Goal: Information Seeking & Learning: Learn about a topic

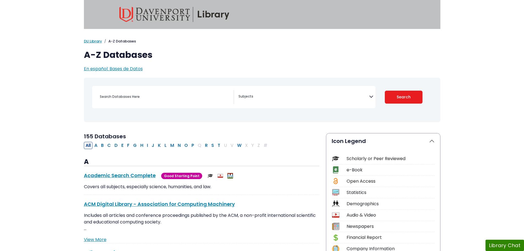
click at [311, 98] on textarea "Search" at bounding box center [304, 97] width 131 height 4
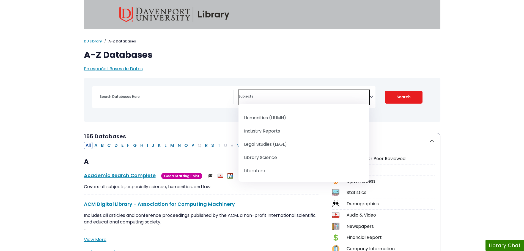
scroll to position [413, 0]
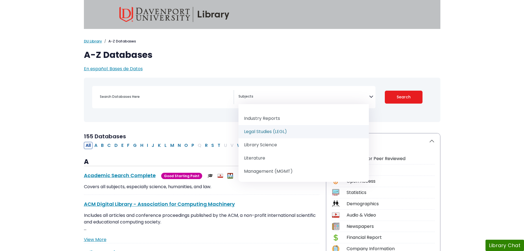
select select "219067"
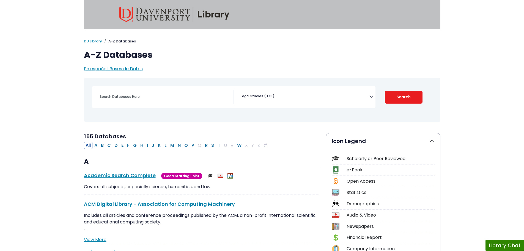
drag, startPoint x: 417, startPoint y: 99, endPoint x: 402, endPoint y: 109, distance: 18.0
click at [417, 98] on button "Search" at bounding box center [404, 97] width 38 height 13
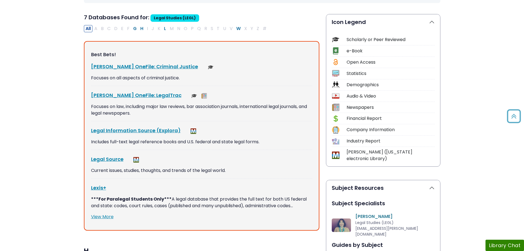
scroll to position [138, 0]
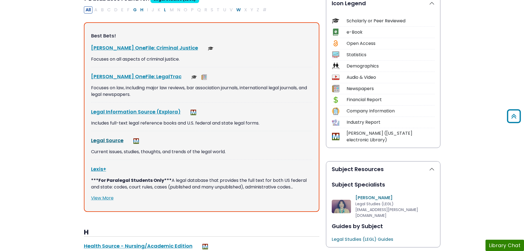
click at [95, 143] on link "Legal Source This link opens in a new window" at bounding box center [107, 140] width 32 height 7
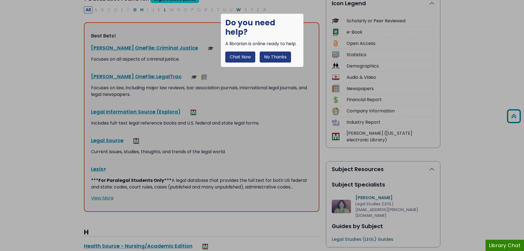
click at [286, 51] on button "No Thanks" at bounding box center [275, 56] width 31 height 11
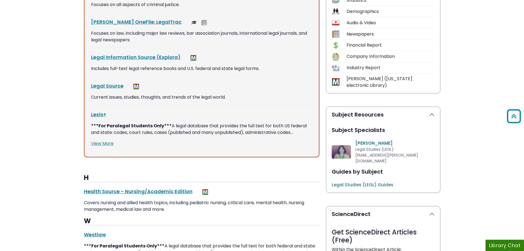
scroll to position [193, 0]
click at [93, 138] on div "***For Paralegal Students Only*** A legal database that provides the full text …" at bounding box center [201, 131] width 221 height 18
click at [92, 142] on link "View More" at bounding box center [102, 143] width 23 height 6
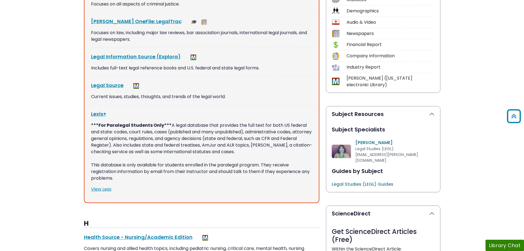
click at [374, 181] on link "Legal Studies (LEGL) Guides This link opens in a new window" at bounding box center [363, 184] width 62 height 6
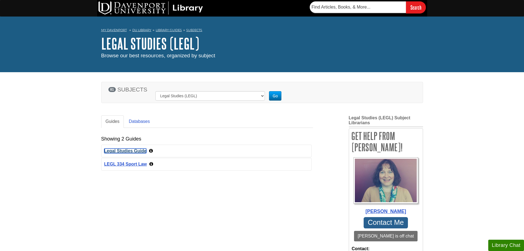
click at [125, 150] on link "Legal Studies Guide" at bounding box center [125, 150] width 42 height 5
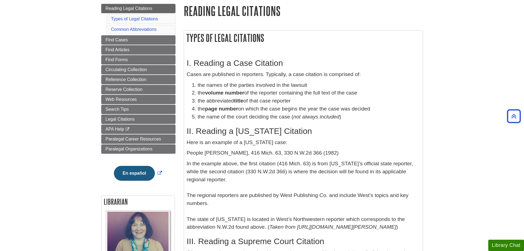
scroll to position [55, 0]
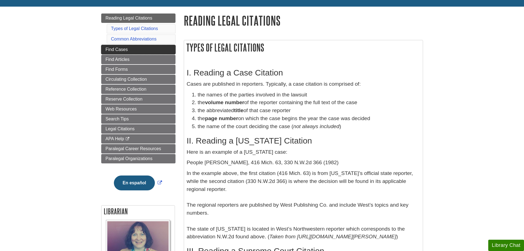
click at [109, 48] on span "Find Cases" at bounding box center [117, 49] width 22 height 5
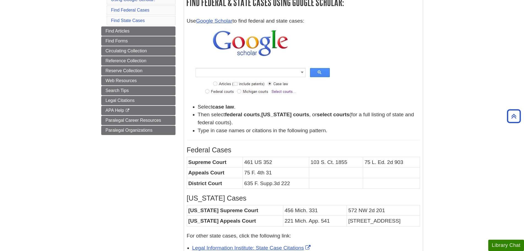
scroll to position [110, 0]
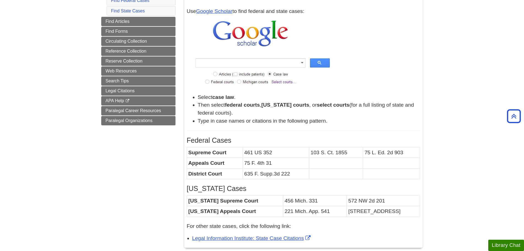
click at [264, 61] on img at bounding box center [261, 54] width 149 height 72
click at [281, 62] on img at bounding box center [261, 54] width 149 height 72
drag, startPoint x: 445, startPoint y: 72, endPoint x: 326, endPoint y: 153, distance: 143.5
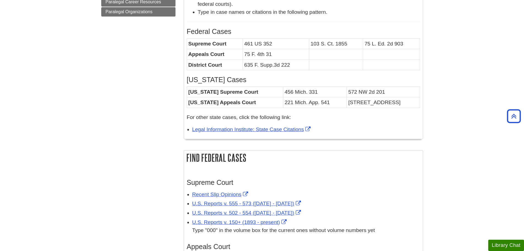
scroll to position [275, 0]
